Goal: Task Accomplishment & Management: Use online tool/utility

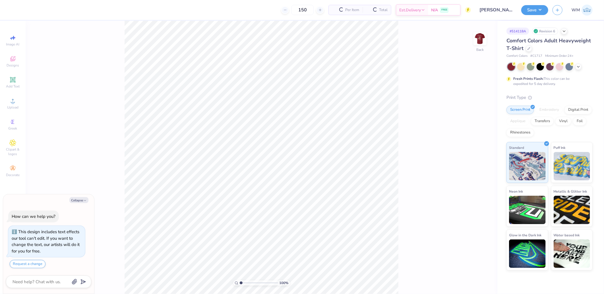
type textarea "x"
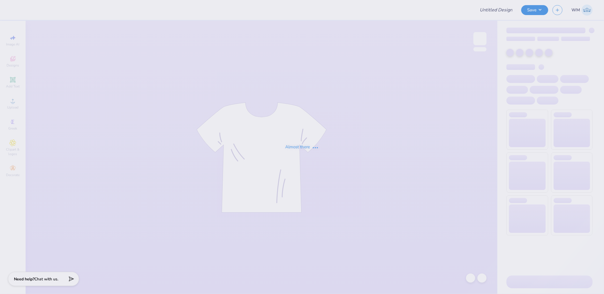
type input "[PERSON_NAME] : [US_STATE][GEOGRAPHIC_DATA]"
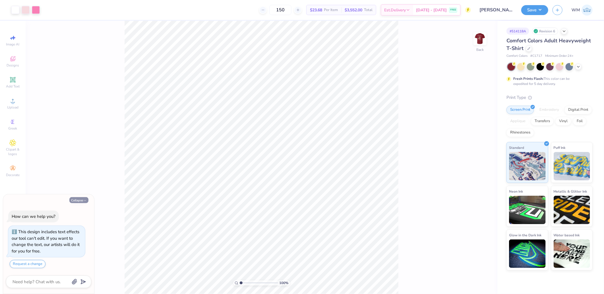
click at [79, 201] on button "Collapse" at bounding box center [78, 200] width 19 height 6
type textarea "x"
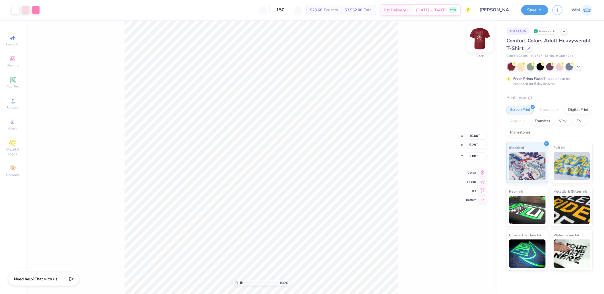
click at [479, 42] on img at bounding box center [480, 38] width 23 height 23
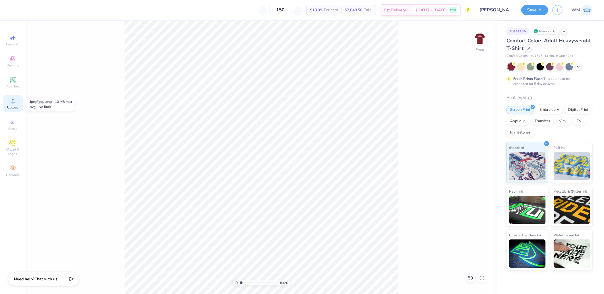
click at [13, 102] on circle at bounding box center [12, 102] width 3 height 3
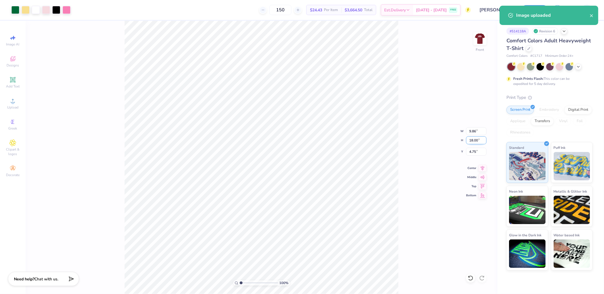
click at [478, 138] on input "18.00" at bounding box center [476, 141] width 20 height 8
type input "15"
type input "8.22"
type input "15.00"
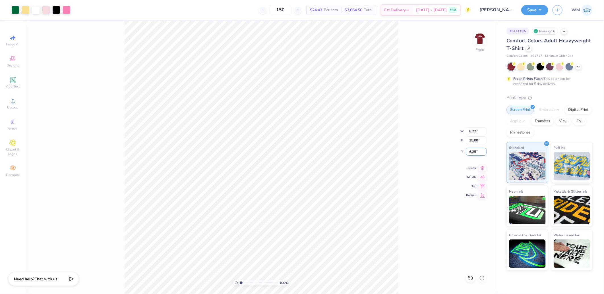
click at [475, 150] on input "6.25" at bounding box center [476, 152] width 20 height 8
type input "3.00"
click at [540, 12] on button "Save" at bounding box center [534, 9] width 27 height 10
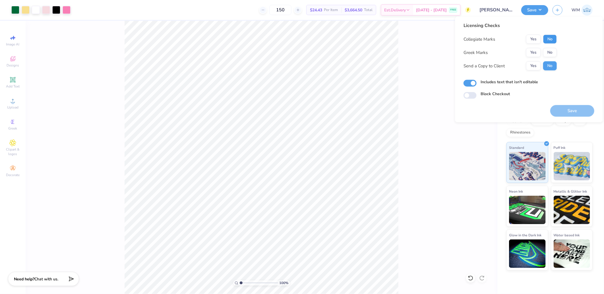
click at [553, 40] on button "No" at bounding box center [550, 39] width 14 height 9
click at [538, 51] on button "Yes" at bounding box center [533, 52] width 15 height 9
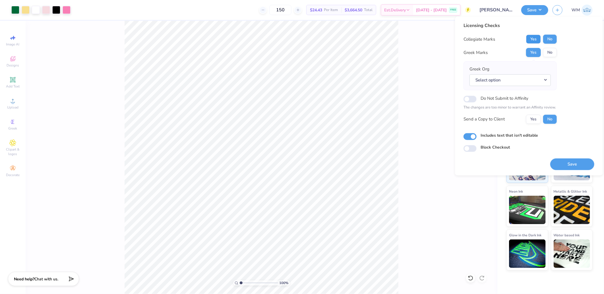
click at [533, 38] on button "Yes" at bounding box center [533, 39] width 15 height 9
click at [554, 51] on button "No" at bounding box center [550, 52] width 14 height 9
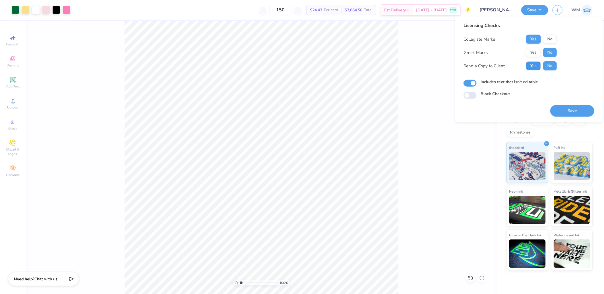
click at [532, 64] on button "Yes" at bounding box center [533, 65] width 15 height 9
click at [579, 108] on button "Save" at bounding box center [572, 111] width 44 height 12
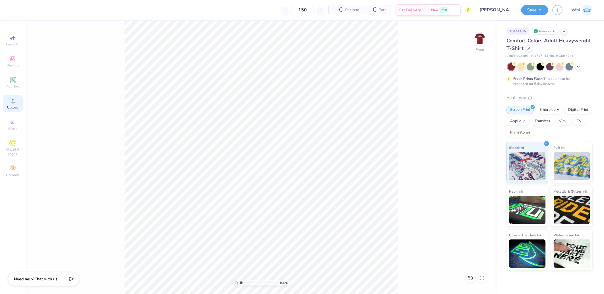
click at [16, 102] on icon at bounding box center [12, 101] width 7 height 7
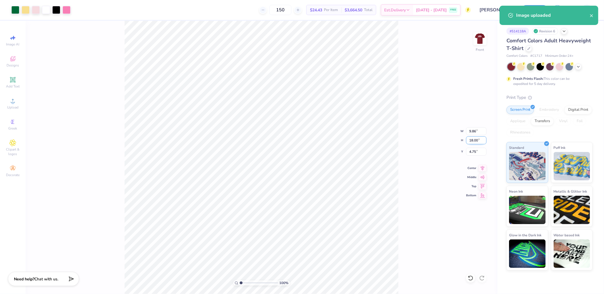
click at [476, 139] on input "18.00" at bounding box center [476, 141] width 20 height 8
type input "15"
type input "8.22"
type input "15.00"
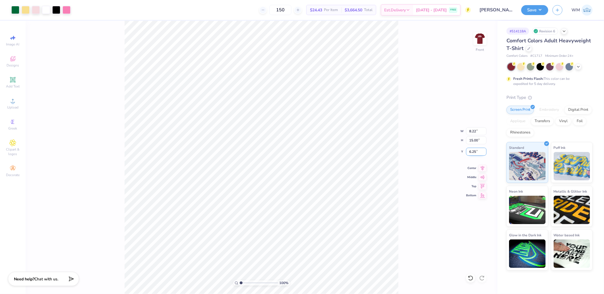
click at [478, 152] on input "6.25" at bounding box center [476, 152] width 20 height 8
type input "3.00"
click at [544, 10] on button "Save" at bounding box center [534, 9] width 27 height 10
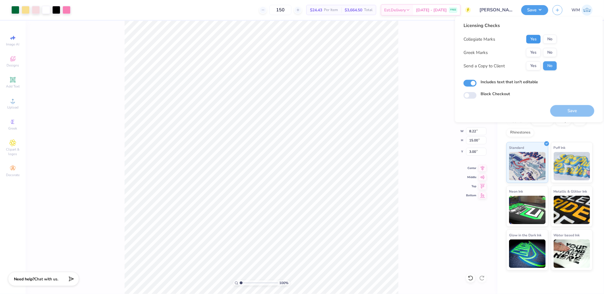
click at [539, 38] on button "Yes" at bounding box center [533, 39] width 15 height 9
click at [554, 53] on button "No" at bounding box center [550, 52] width 14 height 9
click at [536, 68] on button "Yes" at bounding box center [533, 65] width 15 height 9
click at [573, 111] on button "Save" at bounding box center [572, 111] width 44 height 12
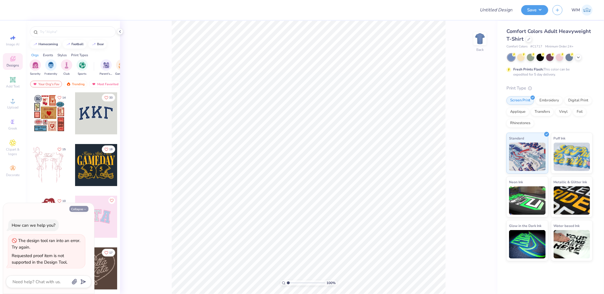
click at [78, 209] on button "Collapse" at bounding box center [78, 209] width 19 height 6
type textarea "x"
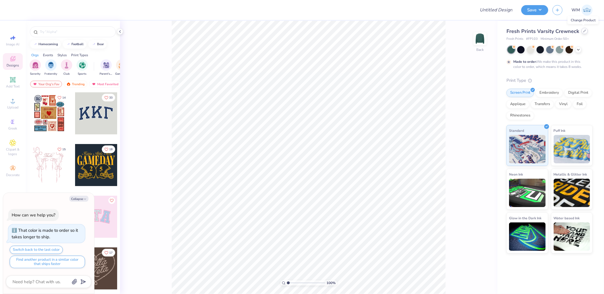
click at [584, 32] on icon at bounding box center [585, 31] width 2 height 2
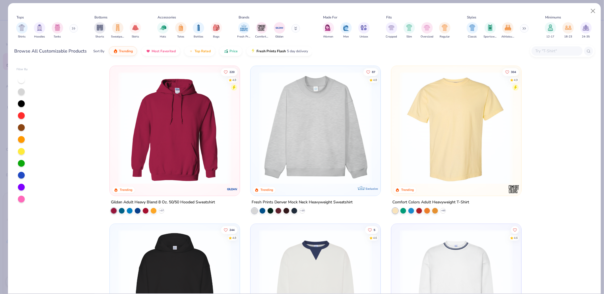
click at [553, 52] on input "text" at bounding box center [557, 51] width 44 height 7
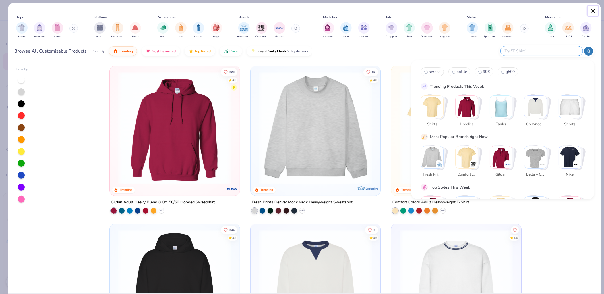
click at [596, 11] on button "Close" at bounding box center [593, 11] width 11 height 11
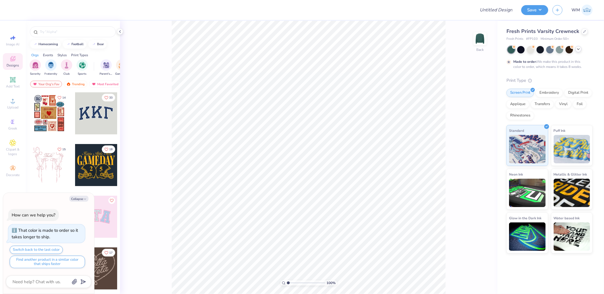
click at [581, 49] on icon at bounding box center [578, 49] width 5 height 5
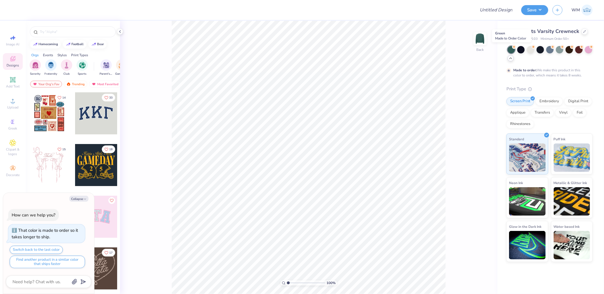
click at [510, 51] on div at bounding box center [511, 49] width 7 height 7
type textarea "x"
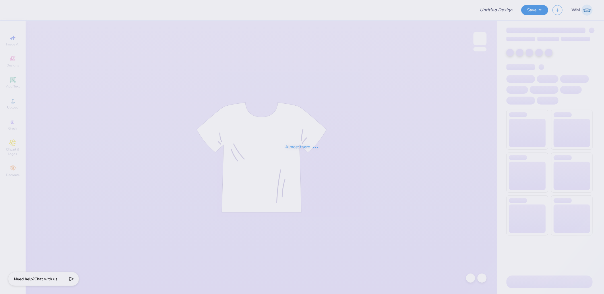
type input "eagles x phi sig"
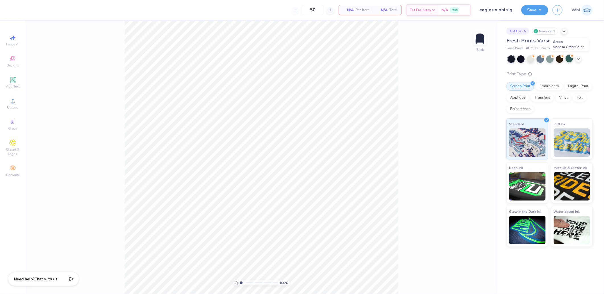
click at [567, 58] on div at bounding box center [569, 58] width 7 height 7
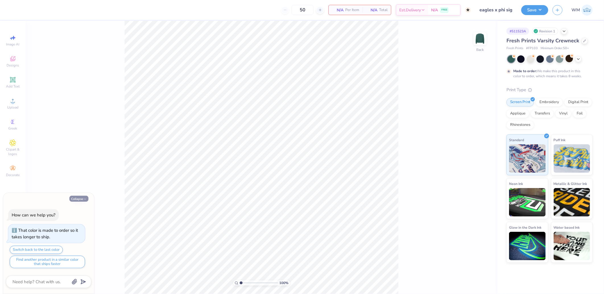
click at [84, 199] on polyline "button" at bounding box center [85, 199] width 2 height 1
type textarea "x"
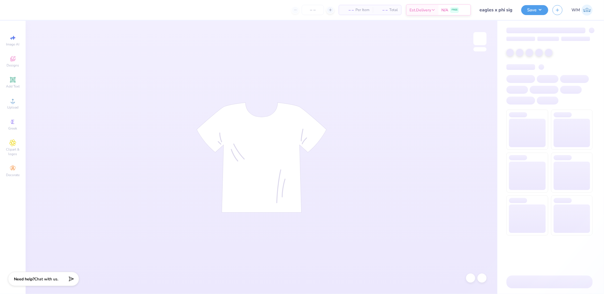
type input "50"
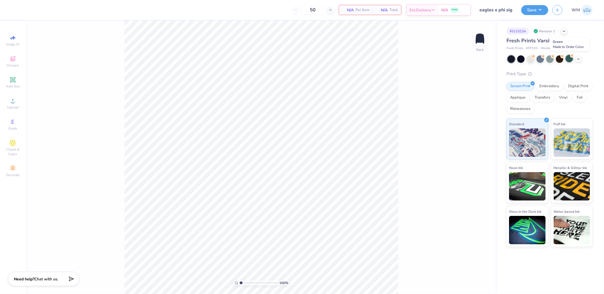
click at [569, 59] on div at bounding box center [569, 58] width 7 height 7
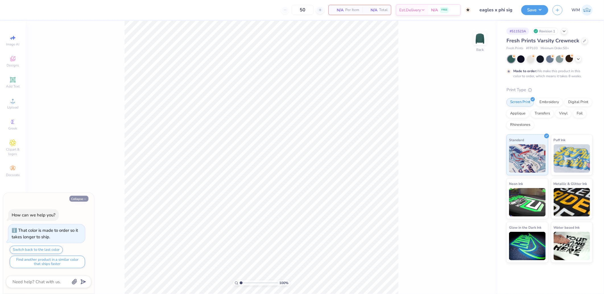
click at [85, 200] on icon "button" at bounding box center [84, 199] width 3 height 3
type textarea "x"
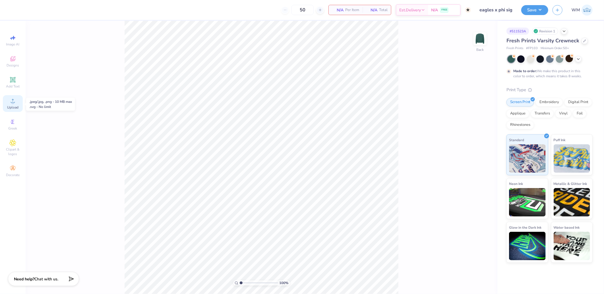
click at [13, 100] on icon at bounding box center [12, 101] width 7 height 7
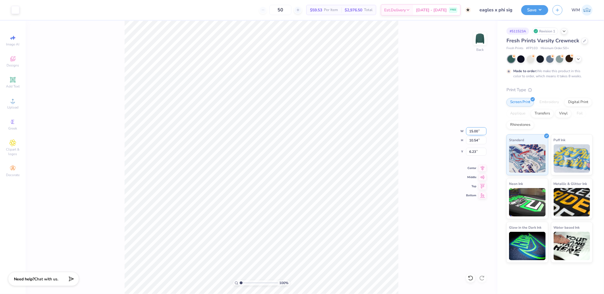
drag, startPoint x: 472, startPoint y: 130, endPoint x: 474, endPoint y: 130, distance: 2.9
click at [472, 130] on input "15.00" at bounding box center [476, 131] width 20 height 8
type input "12.00"
type input "8.43"
click at [480, 151] on input "7.28" at bounding box center [476, 152] width 20 height 8
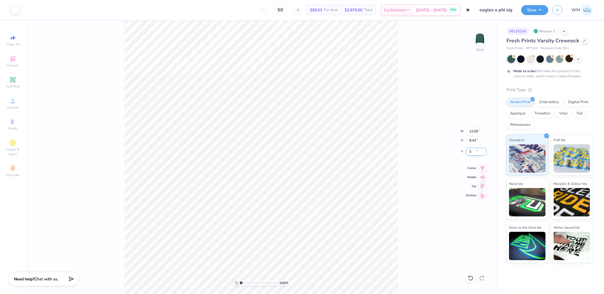
type input "3.00"
click at [537, 10] on button "Save" at bounding box center [534, 9] width 27 height 10
click at [475, 130] on input "12.00" at bounding box center [476, 131] width 20 height 8
type input "12.5"
type input "8.78"
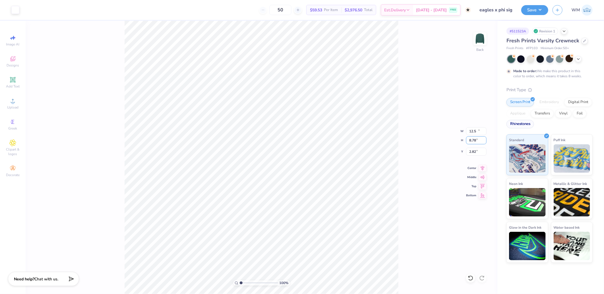
type input "12.50"
click at [474, 152] on input "2.82" at bounding box center [476, 152] width 20 height 8
type input "3.00"
click at [535, 10] on button "Save" at bounding box center [534, 9] width 27 height 10
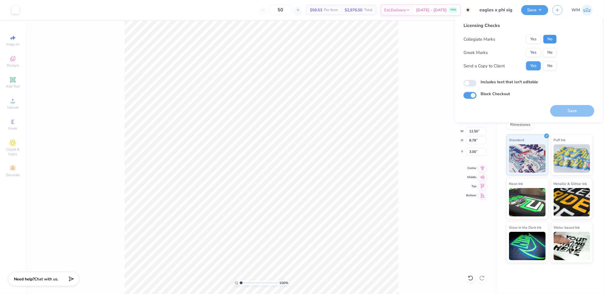
click at [548, 36] on button "No" at bounding box center [550, 39] width 14 height 9
click at [551, 51] on button "No" at bounding box center [550, 52] width 14 height 9
click at [471, 83] on input "Includes text that isn't editable" at bounding box center [470, 83] width 13 height 7
checkbox input "true"
click at [573, 112] on button "Save" at bounding box center [572, 111] width 44 height 12
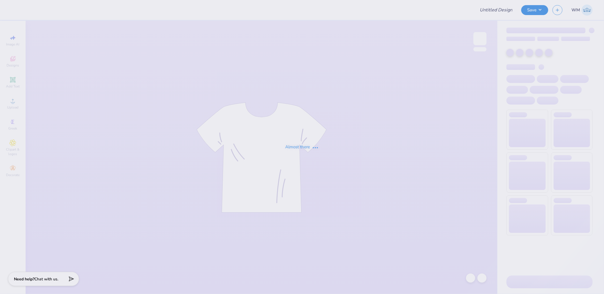
type input "eagles x phi sig"
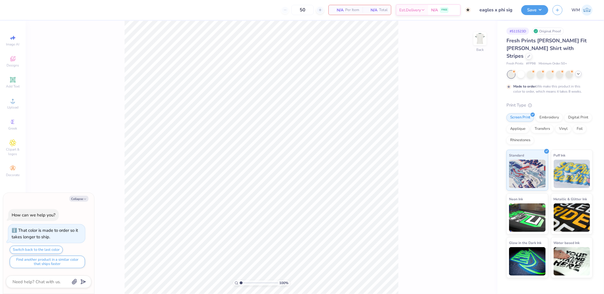
click at [578, 72] on icon at bounding box center [578, 74] width 5 height 5
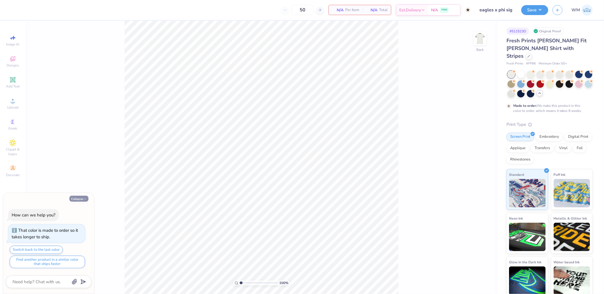
click at [76, 199] on button "Collapse" at bounding box center [78, 199] width 19 height 6
type textarea "x"
